Goal: Information Seeking & Learning: Learn about a topic

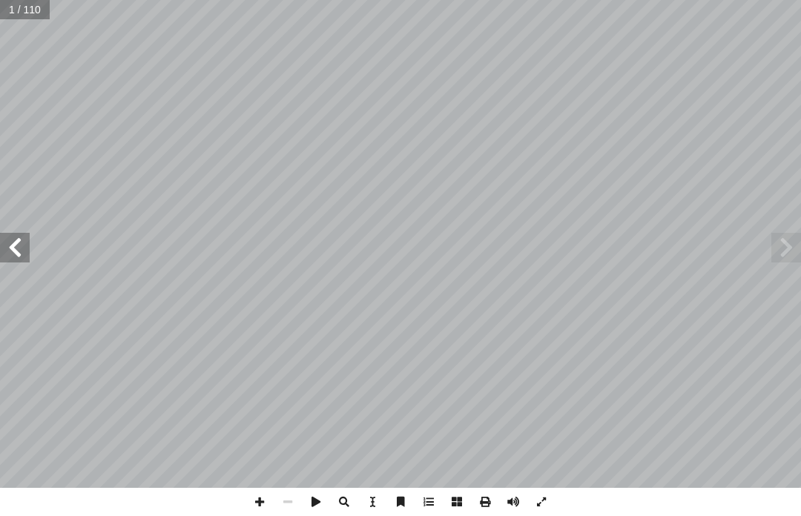
click at [798, 511] on div "قررت وزارة التربية والتعليم في دولة [GEOGRAPHIC_DATA] [DATE] 9 م الدراسي 201٨/ …" at bounding box center [400, 258] width 801 height 516
click at [780, 242] on span at bounding box center [786, 248] width 30 height 30
click at [799, 234] on span at bounding box center [786, 248] width 30 height 30
click at [773, 244] on span at bounding box center [786, 248] width 30 height 30
click at [791, 243] on span at bounding box center [786, 248] width 30 height 30
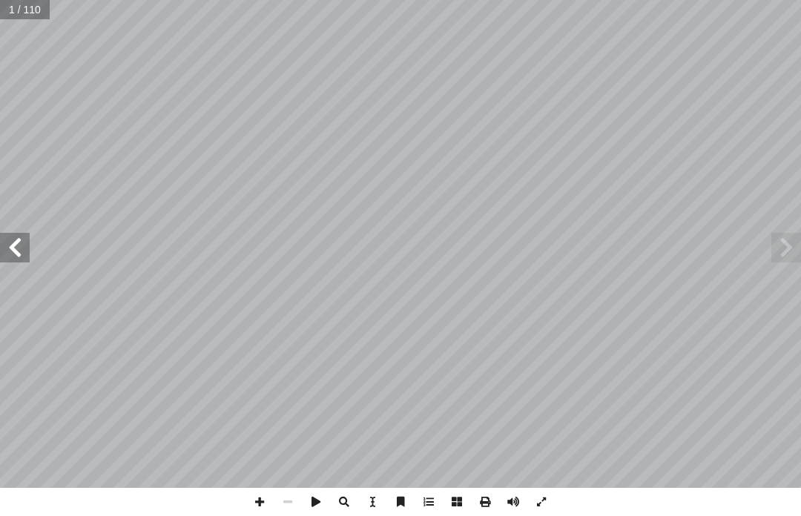
click at [11, 245] on span at bounding box center [15, 248] width 30 height 30
click at [1, 248] on span at bounding box center [15, 248] width 30 height 30
click at [1, 251] on span at bounding box center [15, 248] width 30 height 30
click at [1, 242] on span at bounding box center [15, 248] width 30 height 30
click at [16, 247] on span at bounding box center [15, 248] width 30 height 30
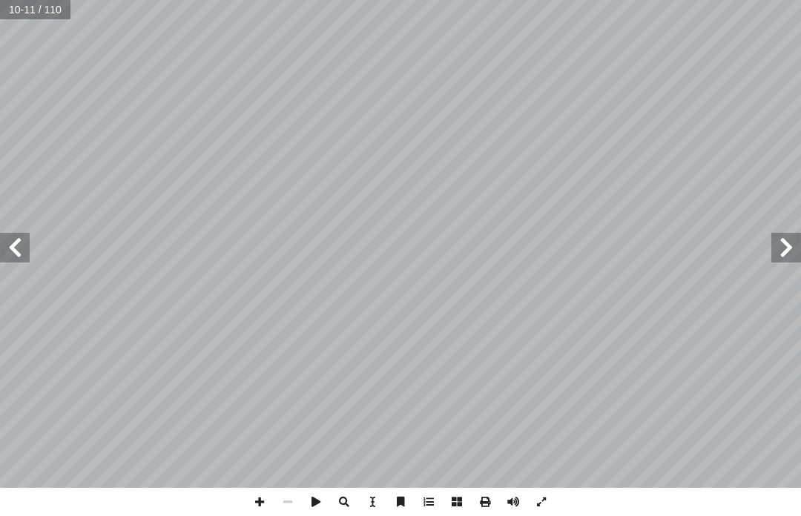
click at [6, 237] on span at bounding box center [15, 248] width 30 height 30
click at [787, 241] on span at bounding box center [786, 248] width 30 height 30
click at [774, 239] on span at bounding box center [786, 248] width 30 height 30
click at [0, 246] on span at bounding box center [15, 248] width 30 height 30
click at [8, 246] on span at bounding box center [15, 248] width 30 height 30
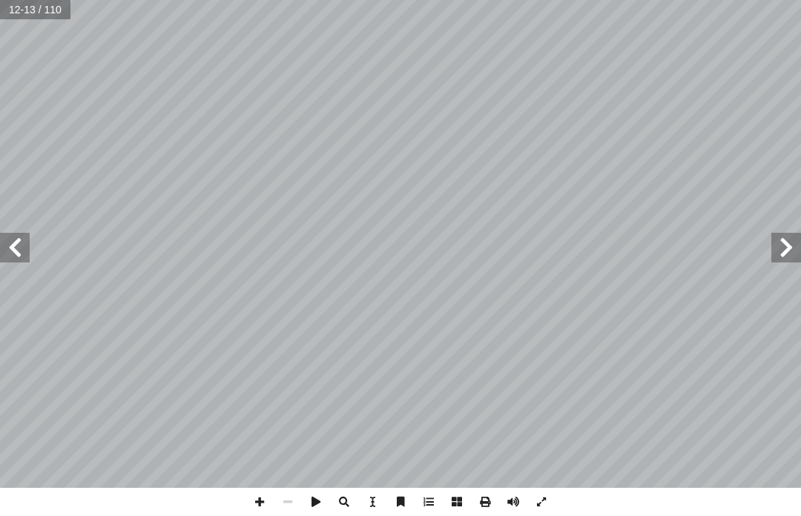
click at [776, 257] on span at bounding box center [786, 248] width 30 height 30
click at [790, 239] on span at bounding box center [786, 248] width 30 height 30
click at [13, 256] on span at bounding box center [15, 248] width 30 height 30
click at [22, 248] on span at bounding box center [15, 248] width 30 height 30
click at [0, 245] on span at bounding box center [15, 248] width 30 height 30
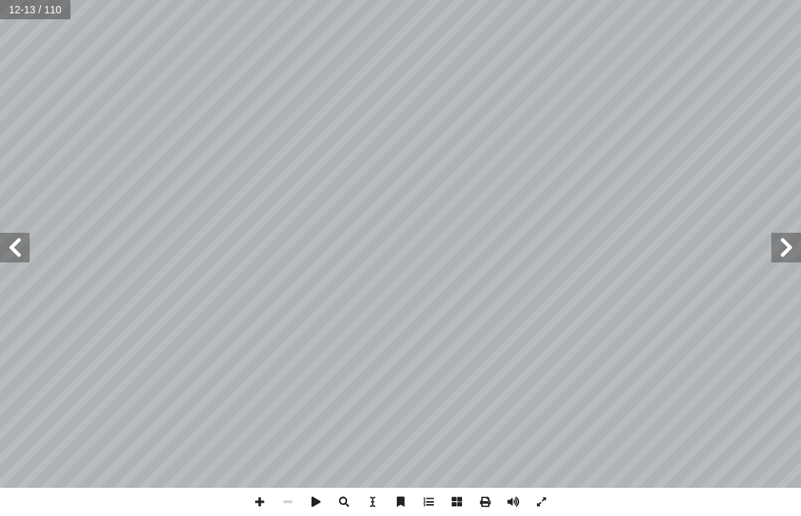
click at [11, 237] on span at bounding box center [15, 248] width 30 height 30
click at [7, 248] on span at bounding box center [15, 248] width 30 height 30
click at [7, 254] on span at bounding box center [15, 248] width 30 height 30
click at [0, 247] on span at bounding box center [15, 248] width 30 height 30
click at [0, 243] on span at bounding box center [15, 248] width 30 height 30
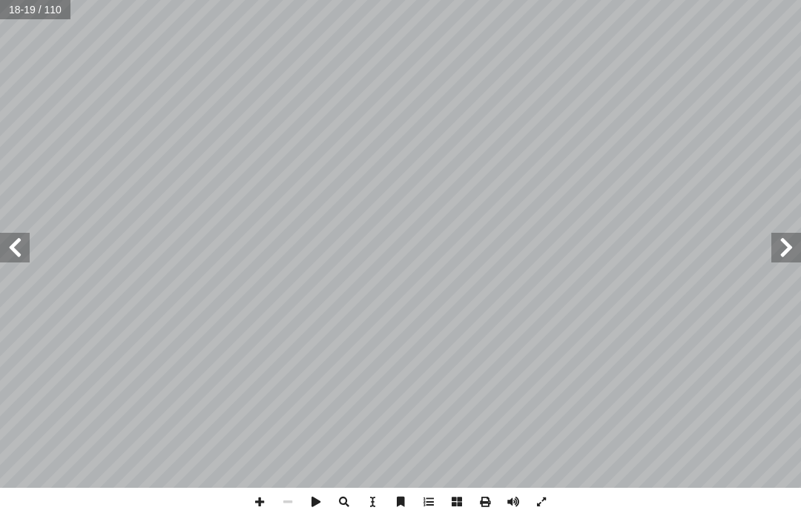
click at [2, 239] on span at bounding box center [15, 248] width 30 height 30
click at [24, 242] on span at bounding box center [15, 248] width 30 height 30
click at [17, 242] on span at bounding box center [15, 248] width 30 height 30
click at [12, 250] on span at bounding box center [15, 248] width 30 height 30
click at [24, 244] on span at bounding box center [15, 248] width 30 height 30
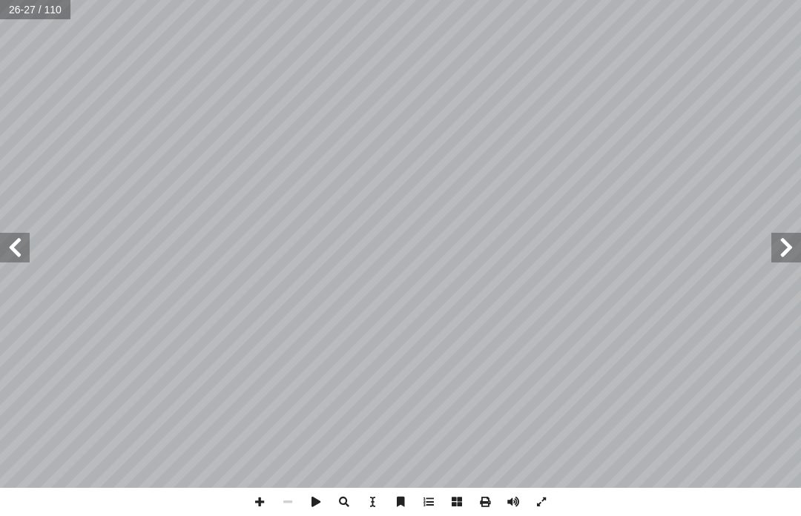
click at [18, 250] on span at bounding box center [15, 248] width 30 height 30
click at [4, 242] on span at bounding box center [15, 248] width 30 height 30
click at [800, 246] on span at bounding box center [786, 248] width 30 height 30
click at [22, 234] on span at bounding box center [15, 248] width 30 height 30
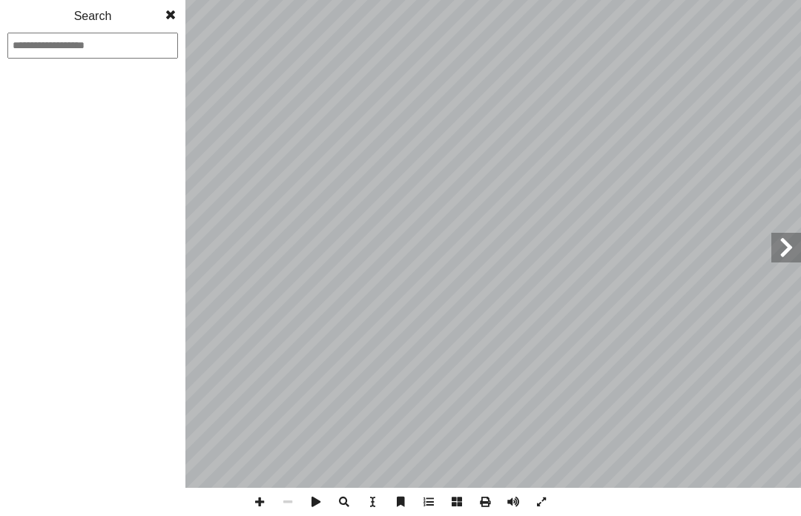
click at [572, 498] on div "َ ين ِ َّ ٠٩١ ٱل ِ ب ٰ َ ب ۡ ل َ ۡ ٱل ِ ل ْ و ُ ِ ّ ل ٖ ت ٰ َ ي ٓ َ ل ِ ار َ ه …" at bounding box center [400, 258] width 801 height 516
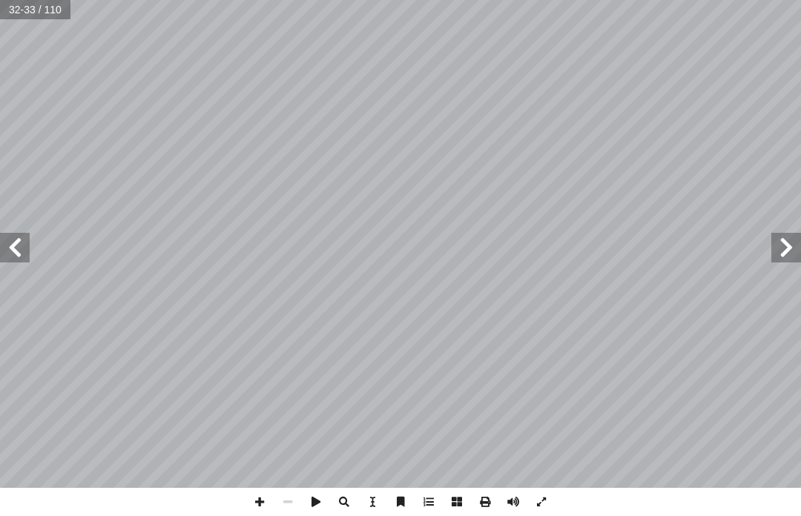
click at [790, 255] on span at bounding box center [786, 248] width 30 height 30
click at [133, 500] on div "َ ين ِ َّ ٠٩١ ٱل ِ ب ٰ َ ب ۡ ل َ ۡ ٱل ِ ل ْ و ُ ِ ّ ل ٖ ت ٰ َ ي ٓ َ ل ِ ار َ ه …" at bounding box center [400, 258] width 801 height 516
